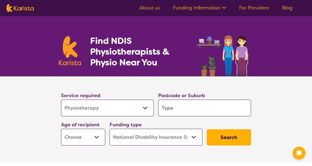
select select "Physiotherapy"
select select "NDIS"
select select "Physiotherapy"
select select "NDIS"
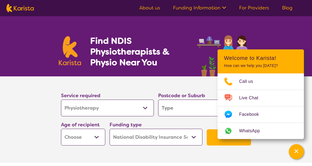
click at [176, 111] on input "search" at bounding box center [204, 108] width 93 height 17
type input "3"
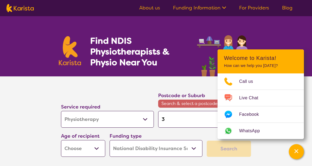
type input "38"
type input "380"
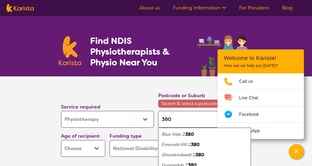
type input "3805"
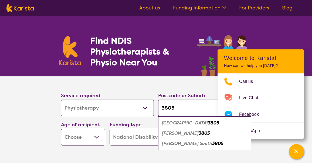
type input "3805"
click at [208, 123] on em "3805" at bounding box center [213, 123] width 11 height 6
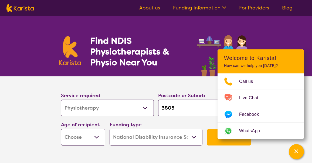
select select "AD"
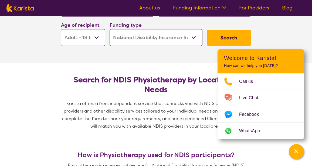
scroll to position [100, 0]
click at [295, 152] on icon "Channel Menu" at bounding box center [295, 150] width 5 height 5
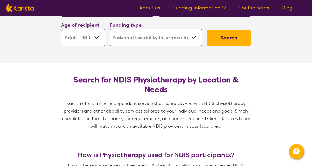
click at [233, 34] on button "Search" at bounding box center [229, 38] width 44 height 16
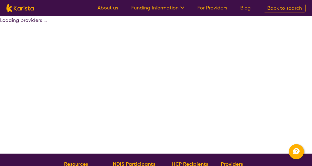
select select "by_score"
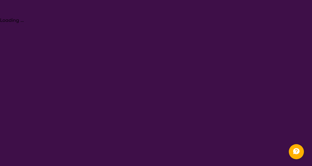
select select "Physiotherapy"
select select "AD"
select select "NDIS"
select select "Physiotherapy"
select select "AD"
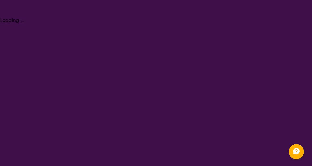
select select "NDIS"
